Goal: Task Accomplishment & Management: Use online tool/utility

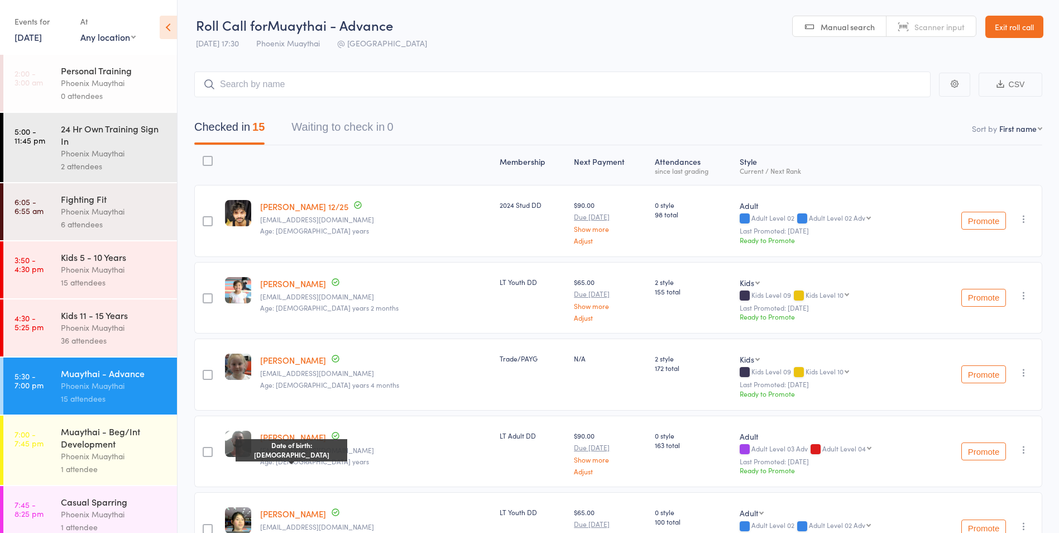
select select "0"
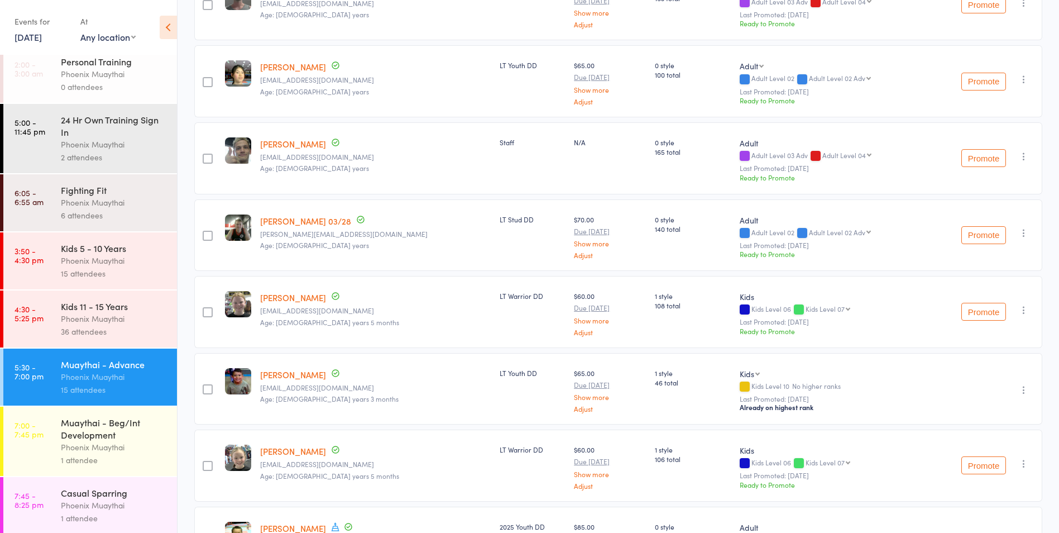
scroll to position [11, 0]
click at [150, 456] on div "1 attendee" at bounding box center [114, 457] width 107 height 13
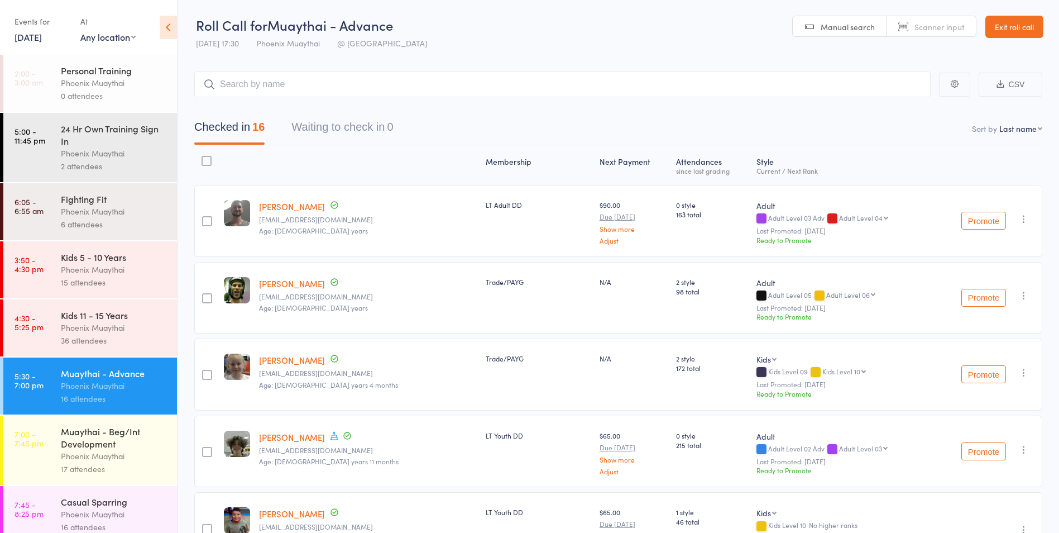
scroll to position [11, 0]
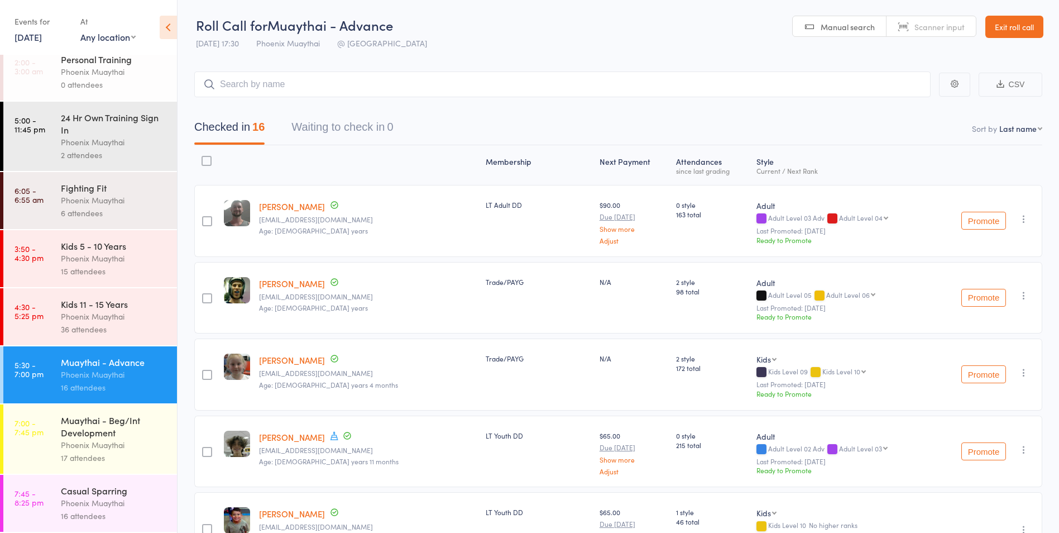
click at [113, 444] on div "Phoenix Muaythai" at bounding box center [114, 444] width 107 height 13
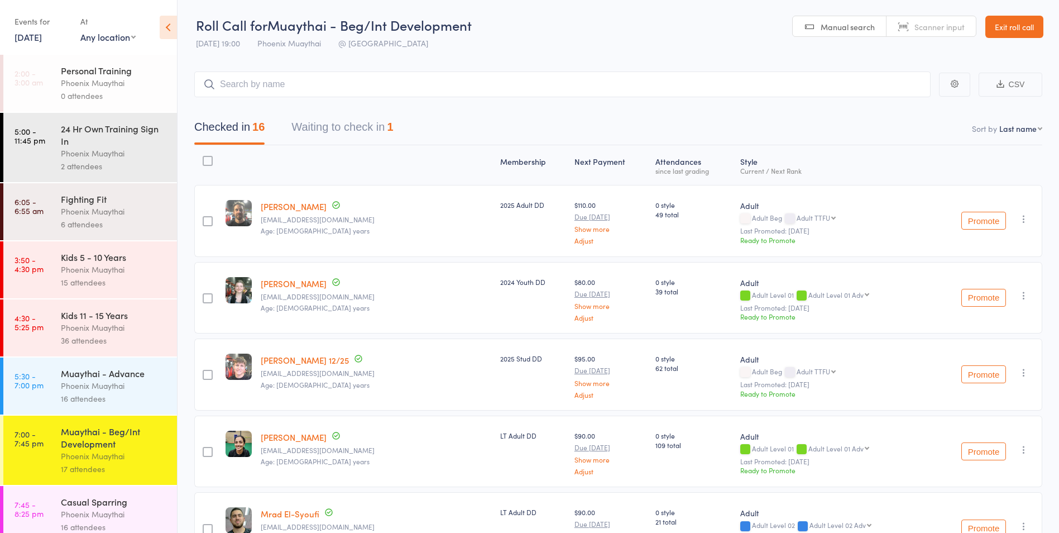
click at [107, 99] on div "0 attendees" at bounding box center [114, 95] width 107 height 13
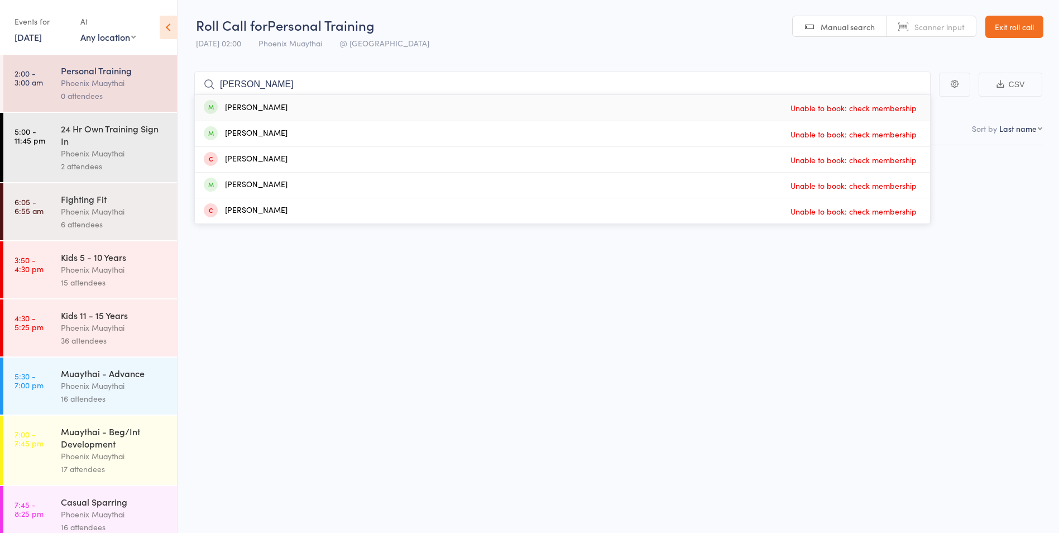
type input "kristy"
click at [118, 149] on div "Phoenix Muaythai" at bounding box center [114, 153] width 107 height 13
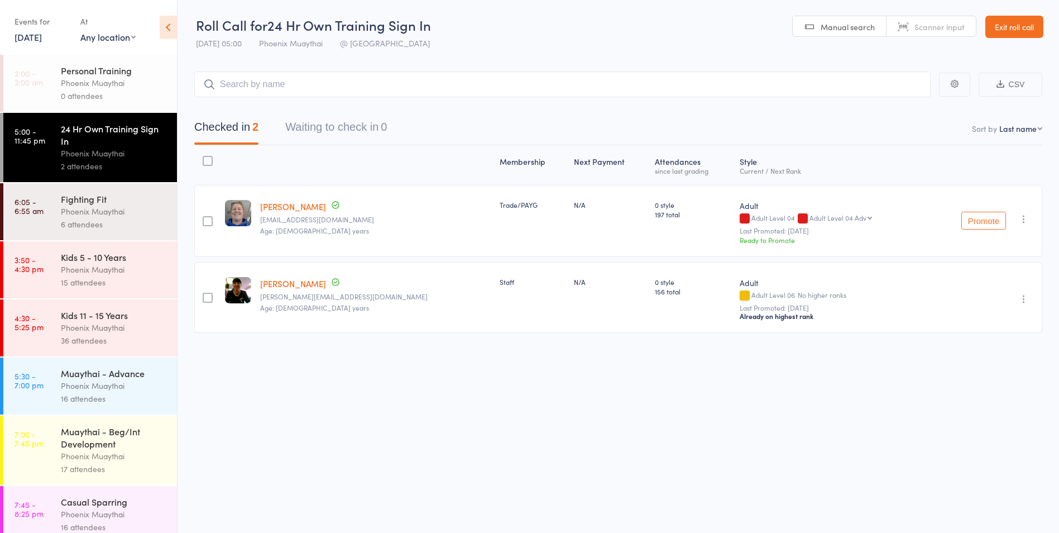
click at [93, 372] on div "Muaythai - Advance" at bounding box center [114, 373] width 107 height 12
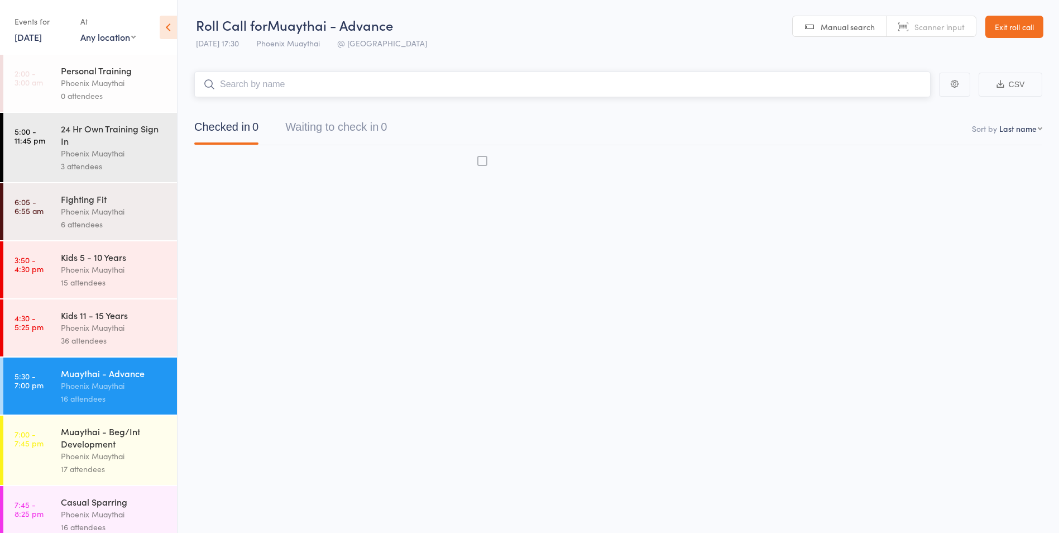
click at [95, 432] on div "Muaythai - Beg/Int Development" at bounding box center [114, 437] width 107 height 25
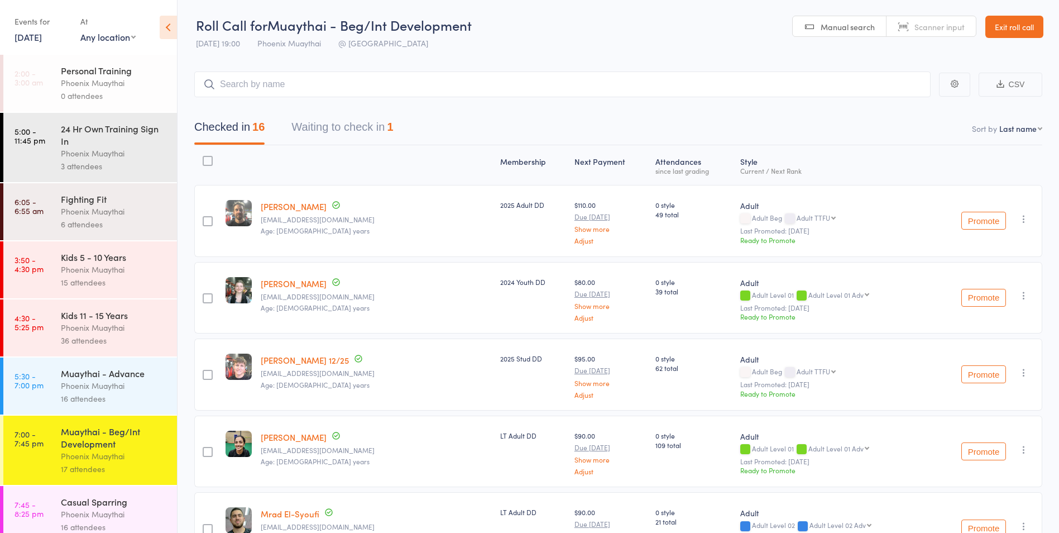
scroll to position [11, 0]
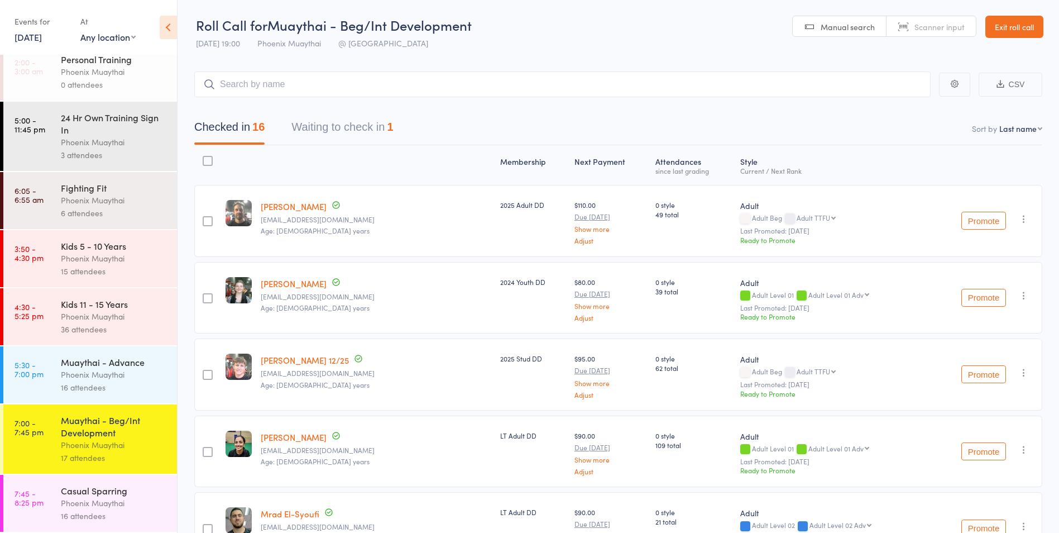
click at [91, 487] on div "Casual Sparring" at bounding box center [114, 490] width 107 height 12
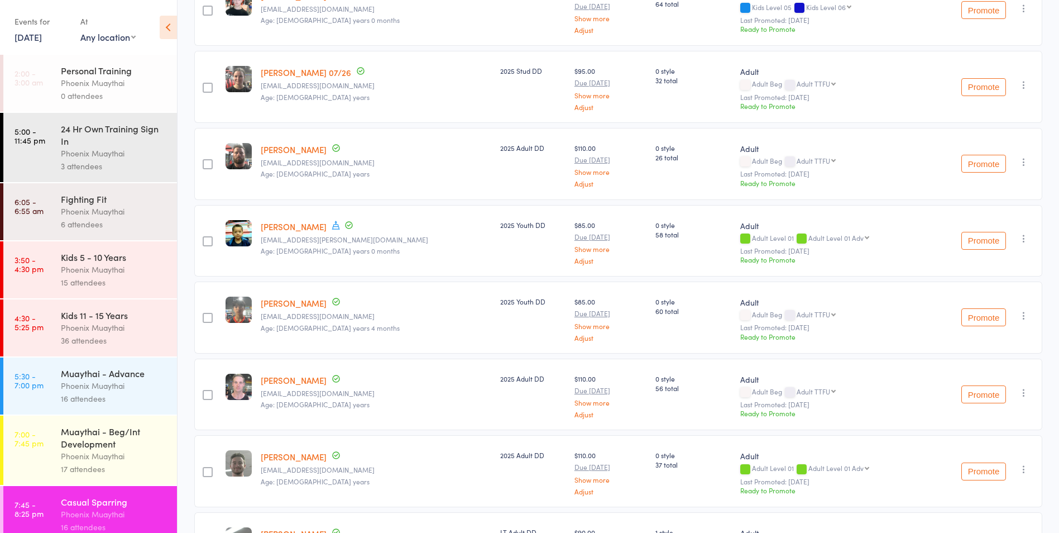
scroll to position [815, 0]
